Goal: Task Accomplishment & Management: Manage account settings

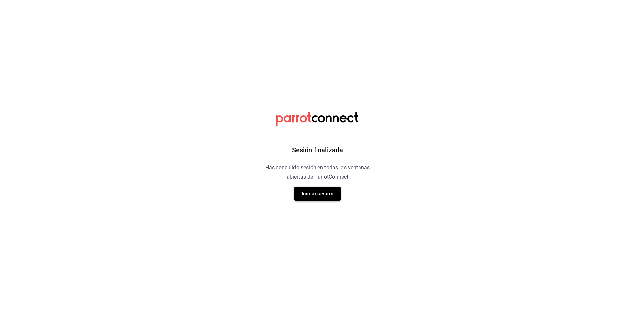
click at [323, 191] on button "Iniciar sesión" at bounding box center [317, 194] width 46 height 14
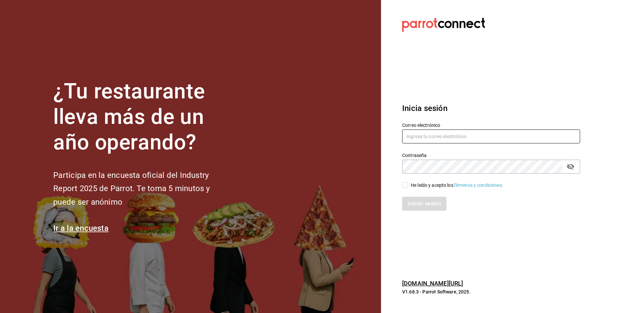
click at [468, 136] on input "text" at bounding box center [491, 136] width 178 height 14
type input "carmenruiz40@hotmail.com"
click at [405, 184] on input "He leído y acepto los Términos y condiciones." at bounding box center [405, 185] width 6 height 6
checkbox input "true"
click at [422, 206] on button "Iniciar sesión" at bounding box center [424, 204] width 45 height 14
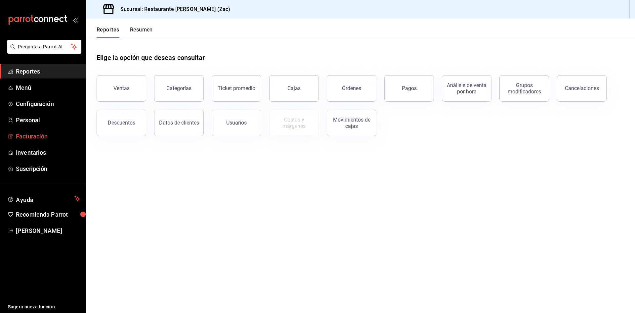
click at [34, 134] on span "Facturación" at bounding box center [48, 136] width 65 height 9
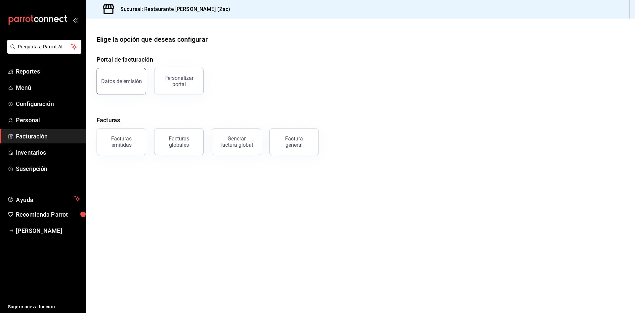
click at [119, 85] on button "Datos de emisión" at bounding box center [122, 81] width 50 height 26
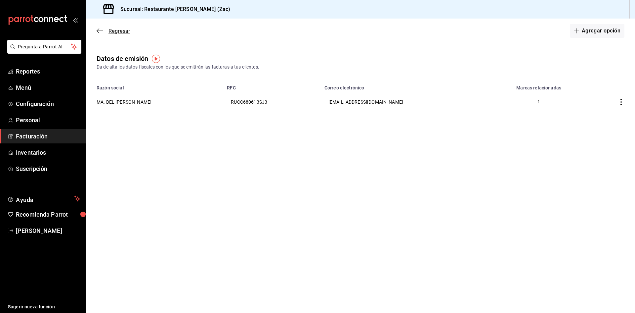
click at [100, 30] on icon "button" at bounding box center [100, 31] width 7 height 6
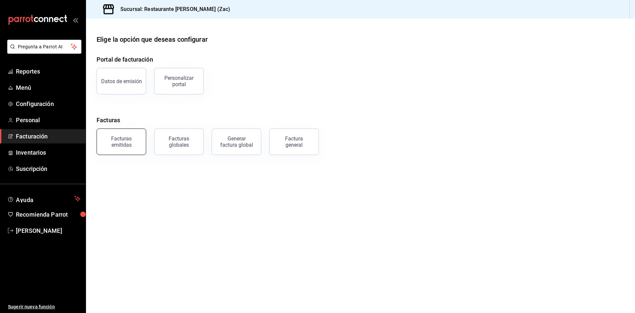
click at [124, 141] on div "Facturas emitidas" at bounding box center [121, 141] width 41 height 13
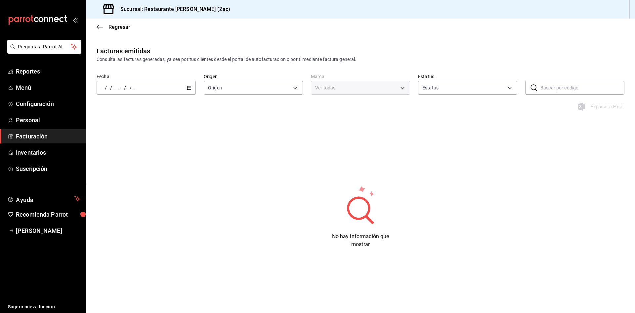
type input "ORDER_INVOICE,GENERAL_INVOICE"
type input "ACTIVE,PENDING_CANCELLATION,CANCELLED,PRE_CANCELLED"
type input "b99949d6-51d0-4eed-b9bc-208b3abd265b"
click at [107, 85] on input "number" at bounding box center [108, 87] width 3 height 5
click at [114, 151] on span "Mes actual" at bounding box center [127, 152] width 51 height 7
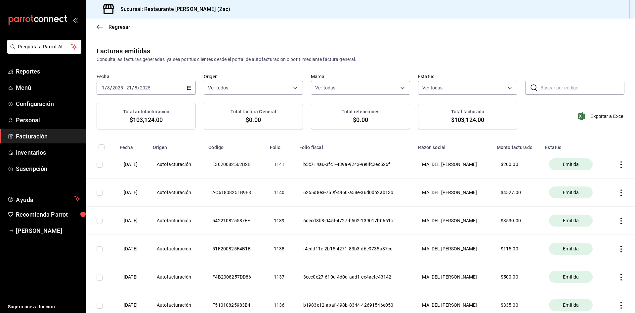
click at [105, 86] on span "/" at bounding box center [106, 87] width 2 height 5
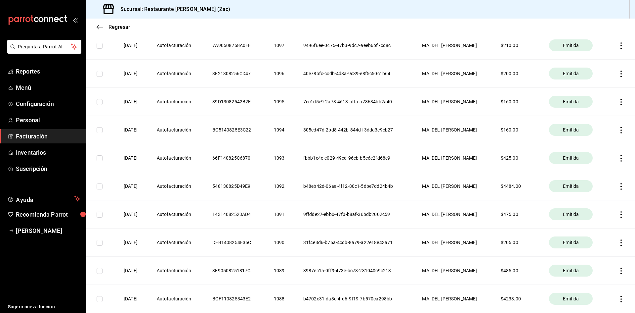
scroll to position [1324, 0]
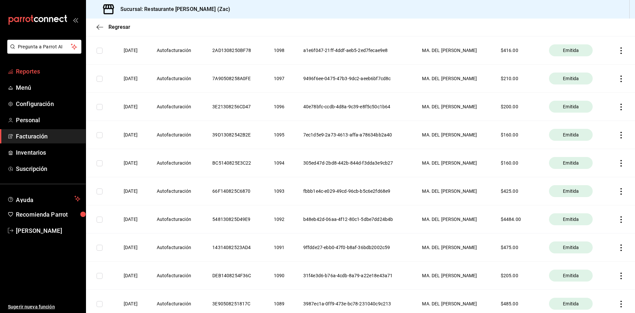
click at [28, 72] on span "Reportes" at bounding box center [48, 71] width 65 height 9
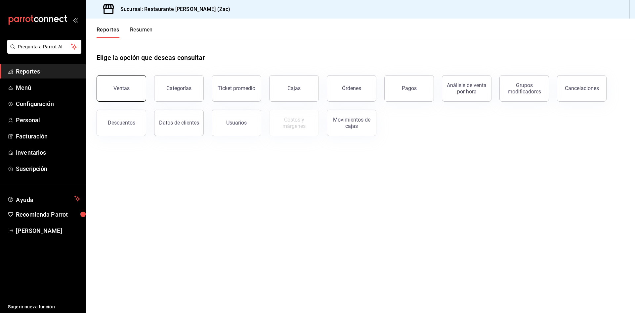
click at [135, 96] on button "Ventas" at bounding box center [122, 88] width 50 height 26
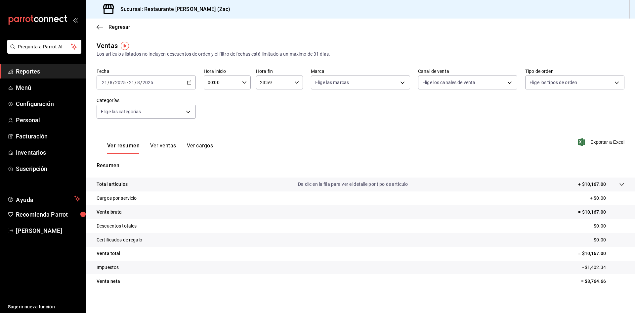
click at [187, 83] on icon "button" at bounding box center [189, 82] width 5 height 5
click at [203, 104] on div "Fecha [DATE] [DATE] - [DATE] [DATE] [PERSON_NAME] Semana actual Mes actual Rang…" at bounding box center [361, 97] width 528 height 58
click at [50, 87] on span "Menú" at bounding box center [48, 87] width 65 height 9
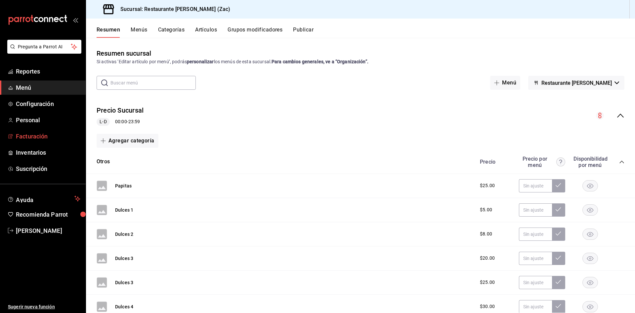
click at [36, 136] on span "Facturación" at bounding box center [48, 136] width 65 height 9
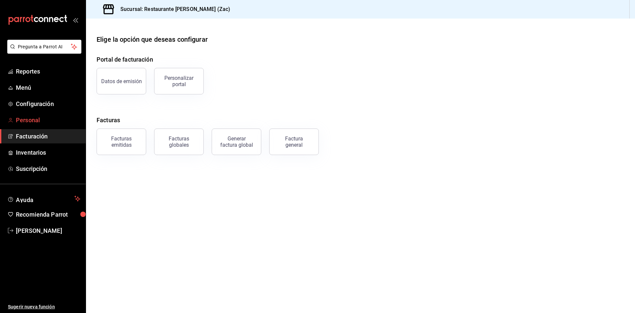
click at [31, 120] on span "Personal" at bounding box center [48, 119] width 65 height 9
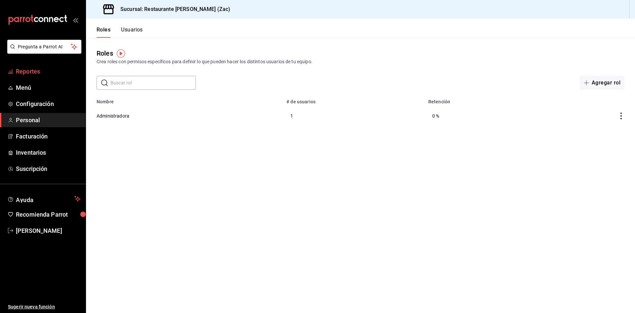
click at [25, 71] on span "Reportes" at bounding box center [48, 71] width 65 height 9
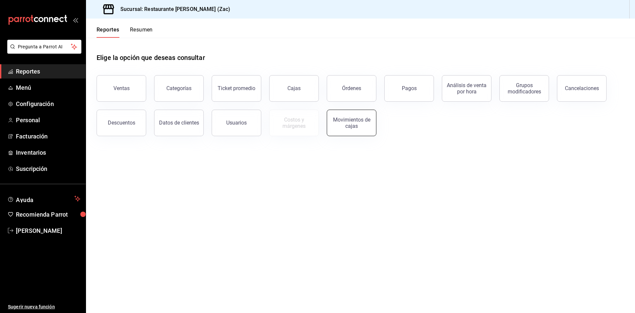
click at [346, 125] on div "Movimientos de cajas" at bounding box center [351, 122] width 41 height 13
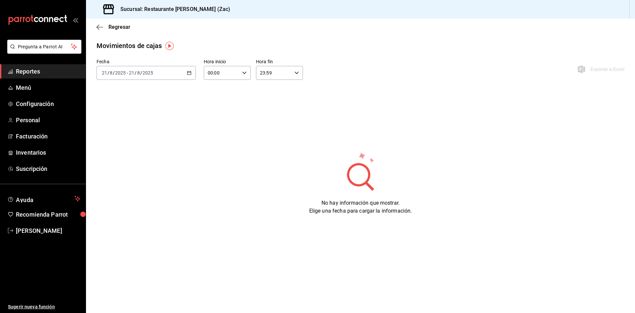
click at [61, 269] on ul "Sugerir nueva función" at bounding box center [43, 275] width 86 height 75
click at [157, 236] on main "Regresar Movimientos [PERSON_NAME] Fecha [DATE] [DATE] - [DATE] [DATE] Hora ini…" at bounding box center [360, 166] width 549 height 294
